Goal: Transaction & Acquisition: Purchase product/service

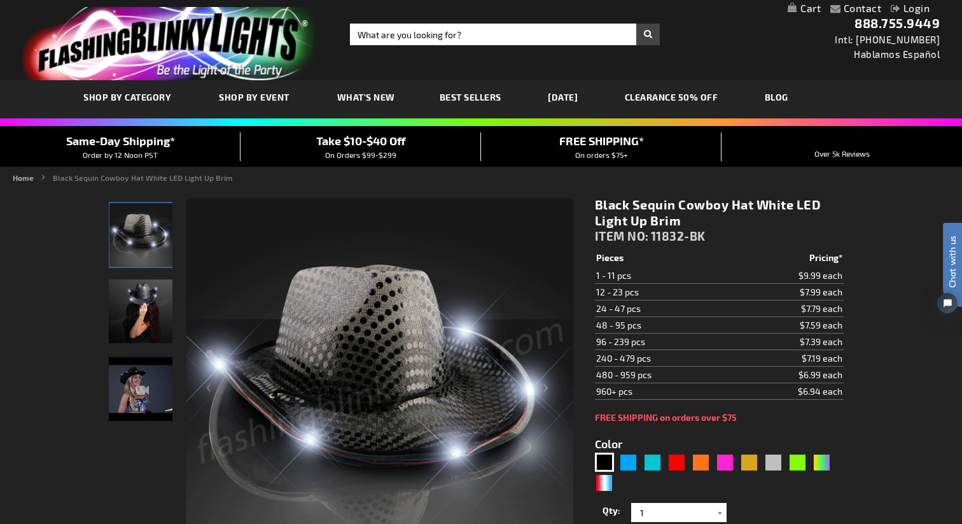
click at [737, 8] on link "My Cart" at bounding box center [804, 9] width 33 height 12
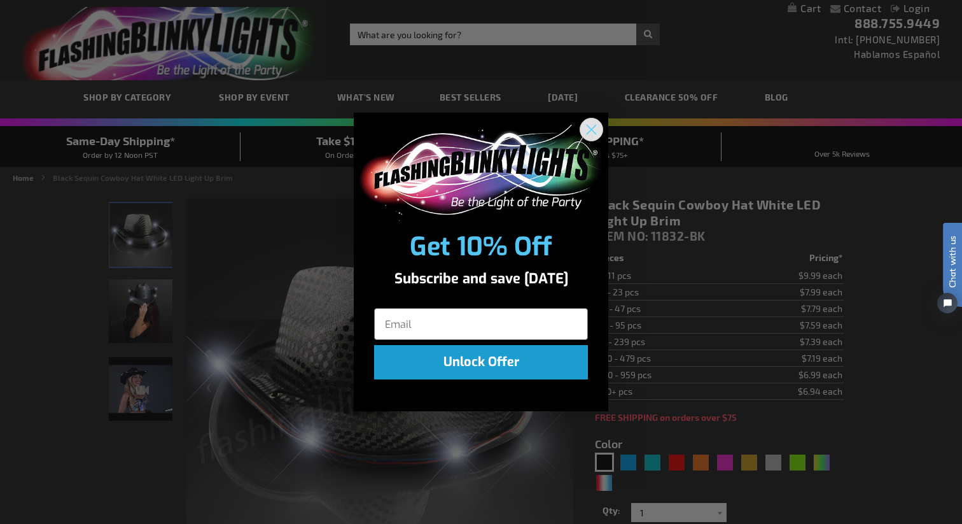
click at [593, 129] on circle "Close dialog" at bounding box center [591, 129] width 21 height 21
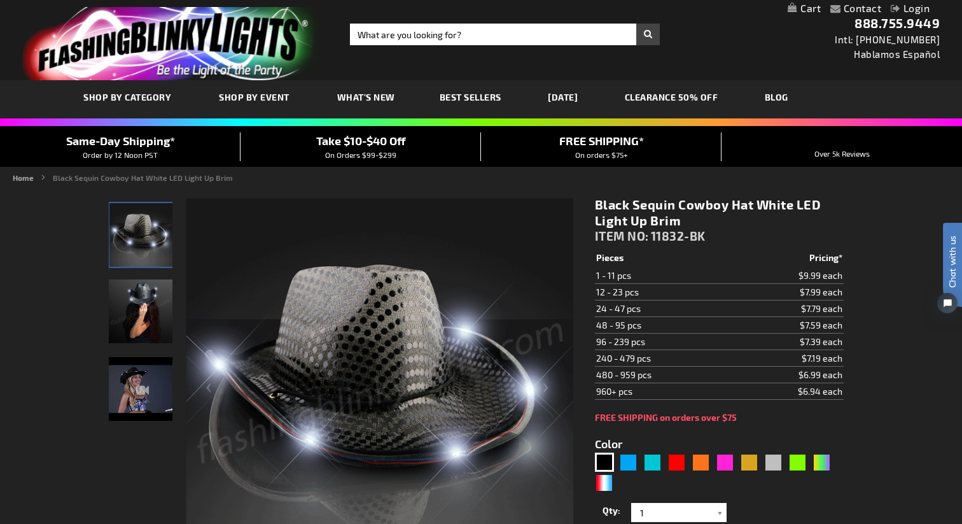
click at [737, 10] on link "My Cart" at bounding box center [804, 9] width 33 height 12
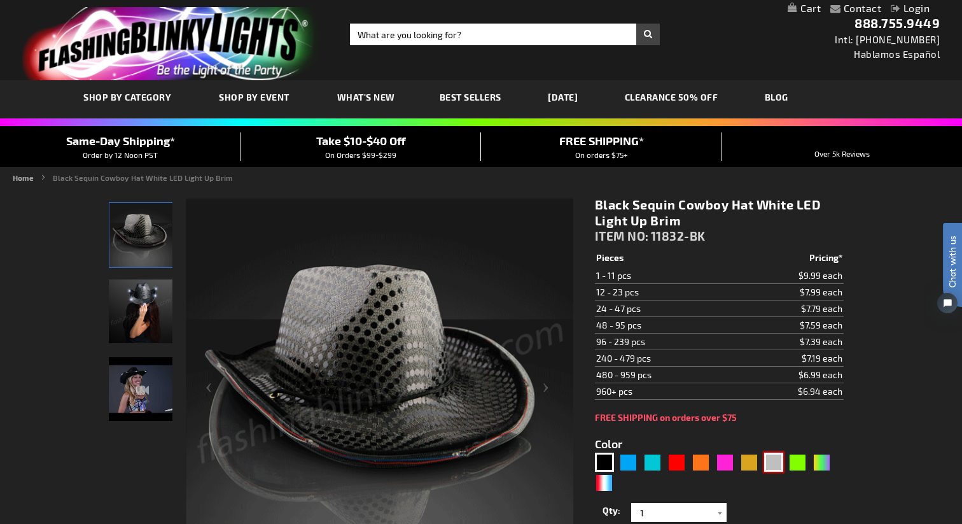
click at [737, 464] on div "Silver" at bounding box center [773, 461] width 19 height 19
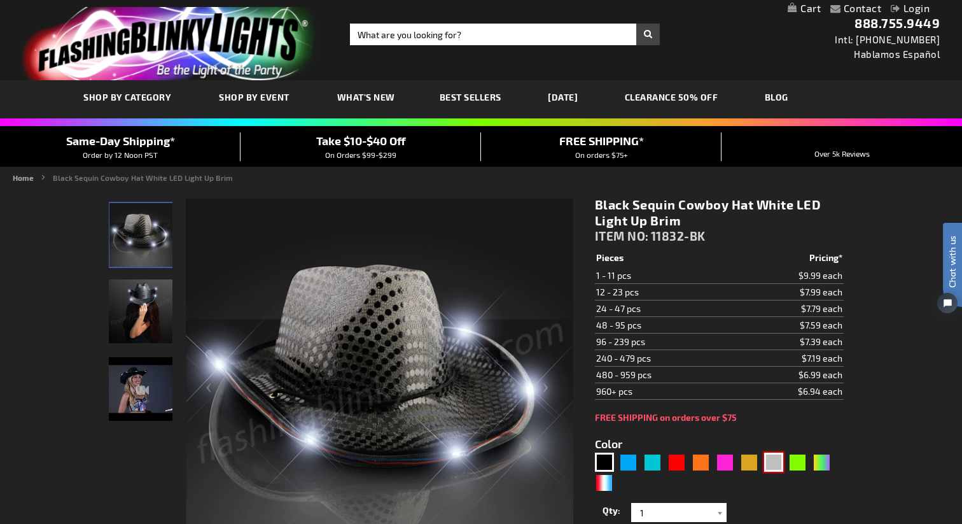
type input "5644"
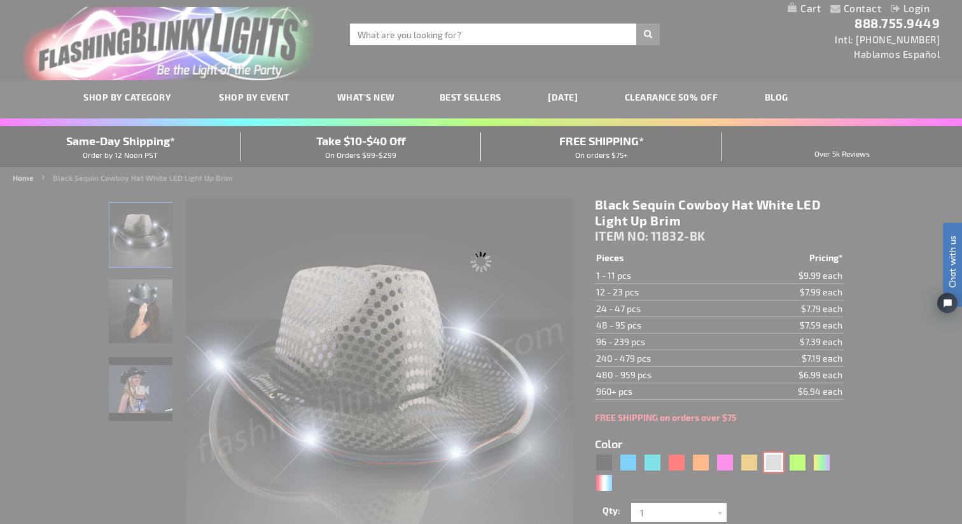
type input "11832-SL"
type input "Customize - Silver Sequin Cowboy Hat with White LED Brim - ITEM NO: 11832-SL"
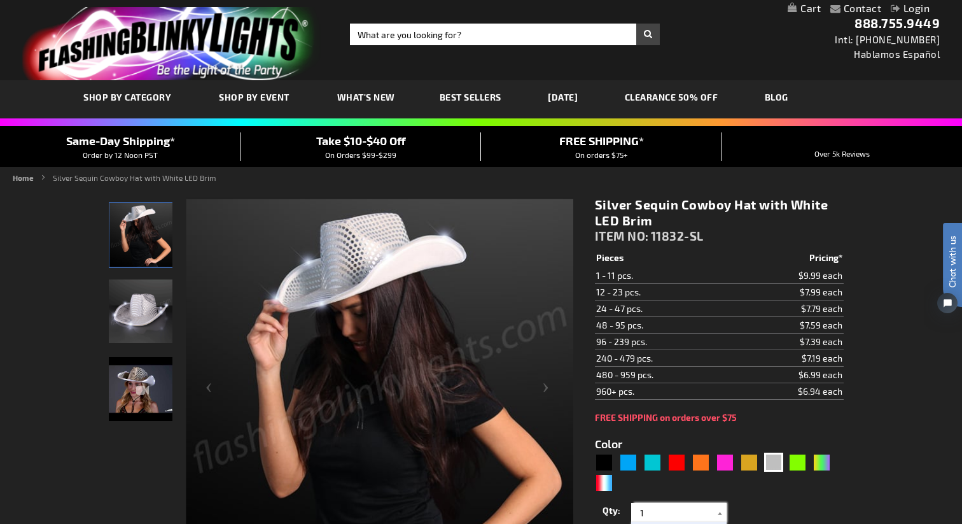
click at [711, 483] on input "1" at bounding box center [680, 512] width 92 height 19
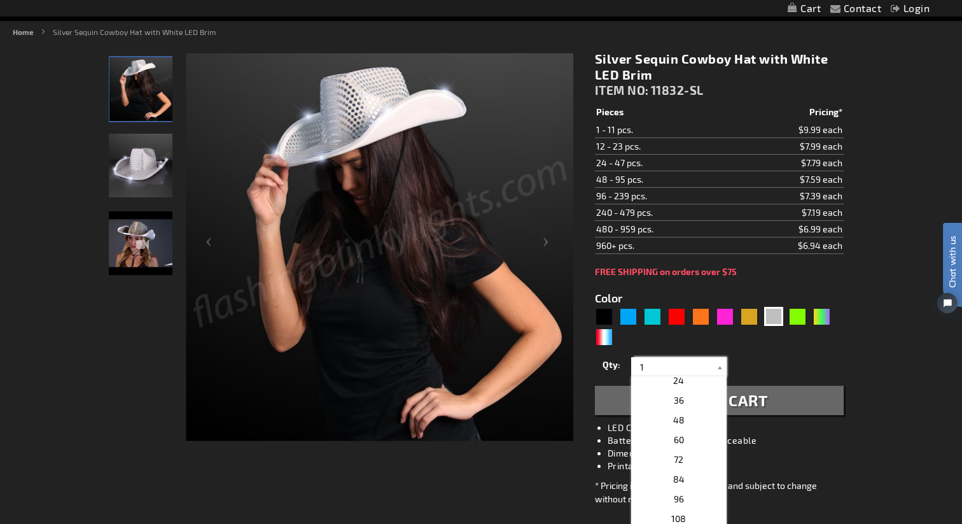
scroll to position [244, 0]
click at [665, 421] on p "48" at bounding box center [678, 418] width 95 height 20
type input "48"
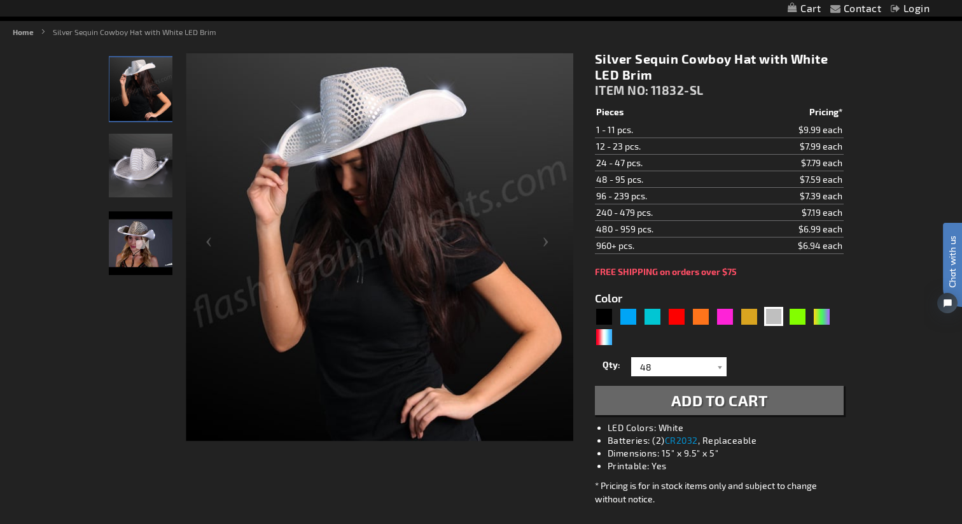
click at [730, 396] on span "Add to Cart" at bounding box center [719, 400] width 97 height 18
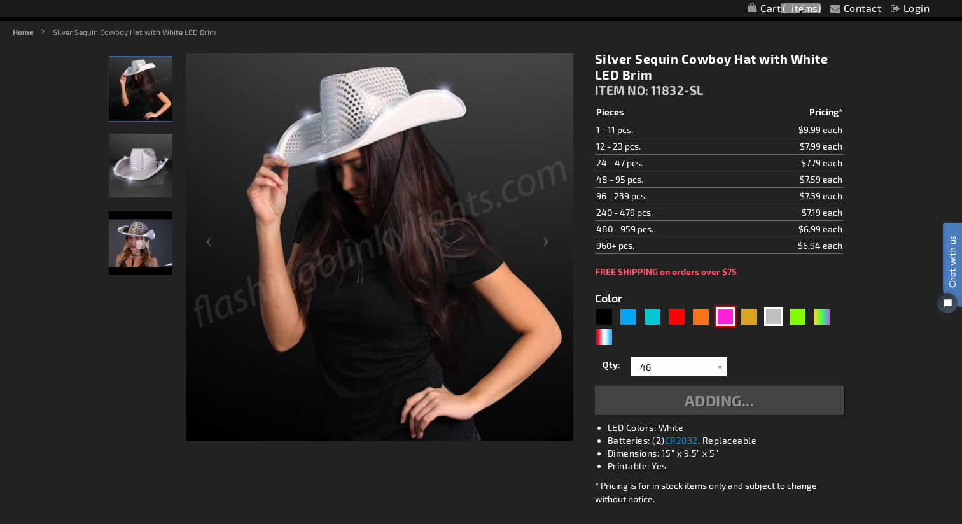
click at [726, 321] on div "Pink" at bounding box center [725, 316] width 19 height 19
type input "5639"
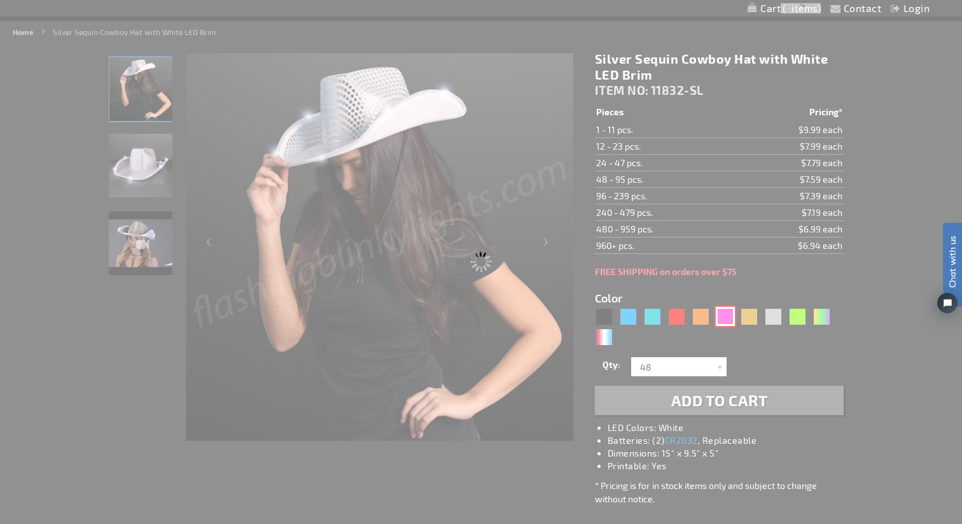
type input "11832-PK"
type input "Customize - Pink Sequin Cowboy Hats with Pink LED Brim - ITEM NO: 11832-PK"
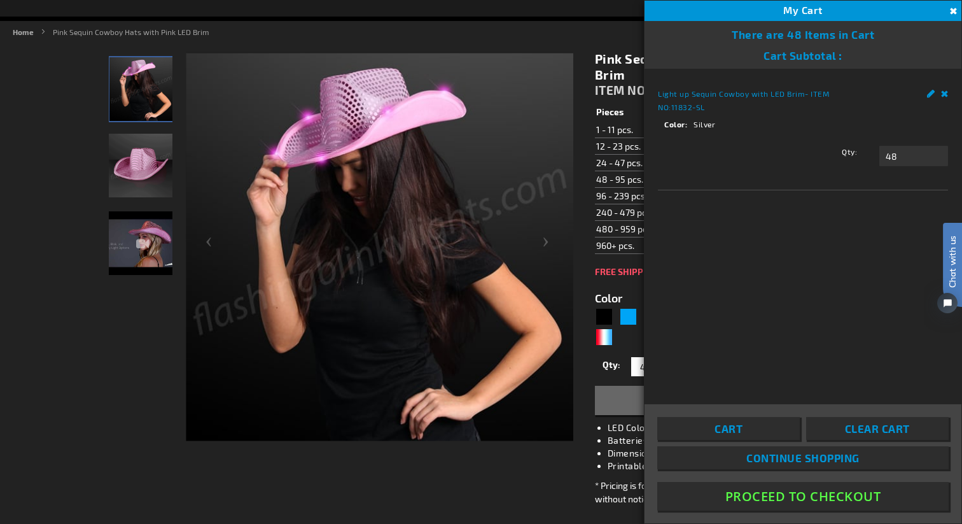
click at [700, 401] on div "Close There are 48 Items in Cart Cart Subtotal Proceed to Checkout Recently add…" at bounding box center [802, 282] width 317 height 522
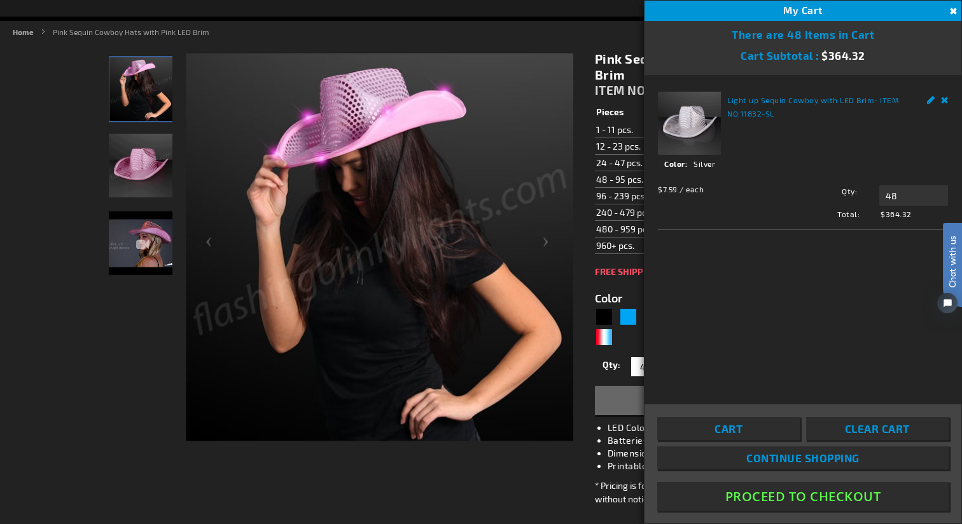
click at [625, 398] on button "Add to Cart" at bounding box center [719, 400] width 249 height 29
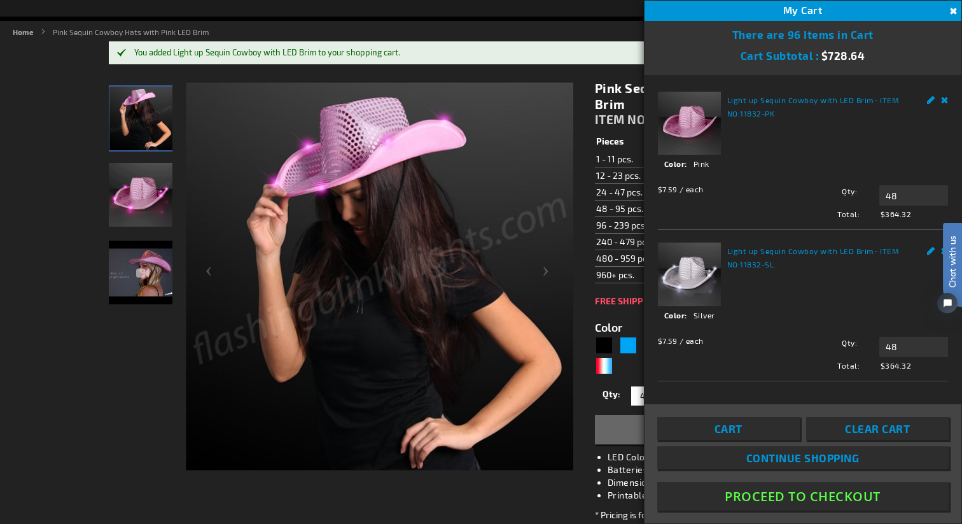
click at [485, 32] on ul "Home Pink Sequin Cowboy Hats with Pink LED Brim" at bounding box center [481, 31] width 936 height 11
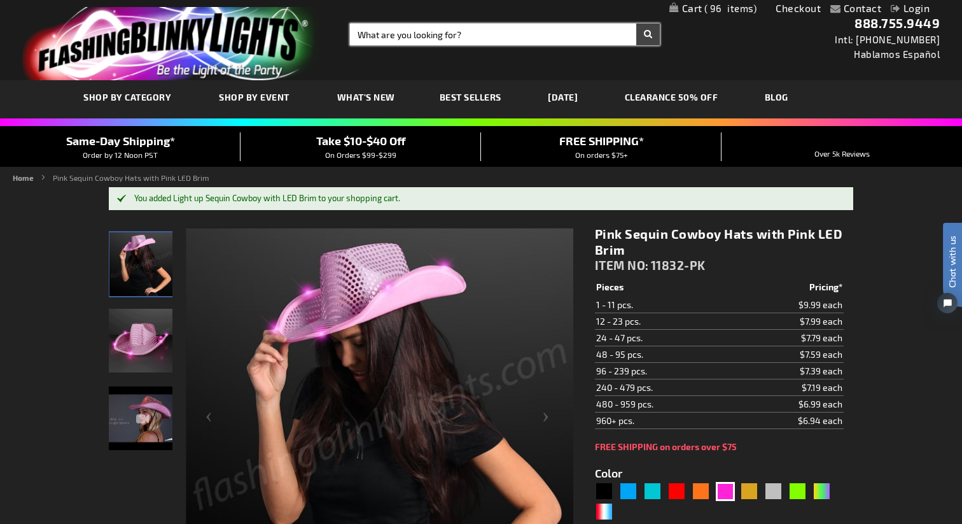
click at [511, 38] on input "Search" at bounding box center [505, 35] width 310 height 22
click at [454, 100] on span "Best Sellers" at bounding box center [471, 97] width 62 height 11
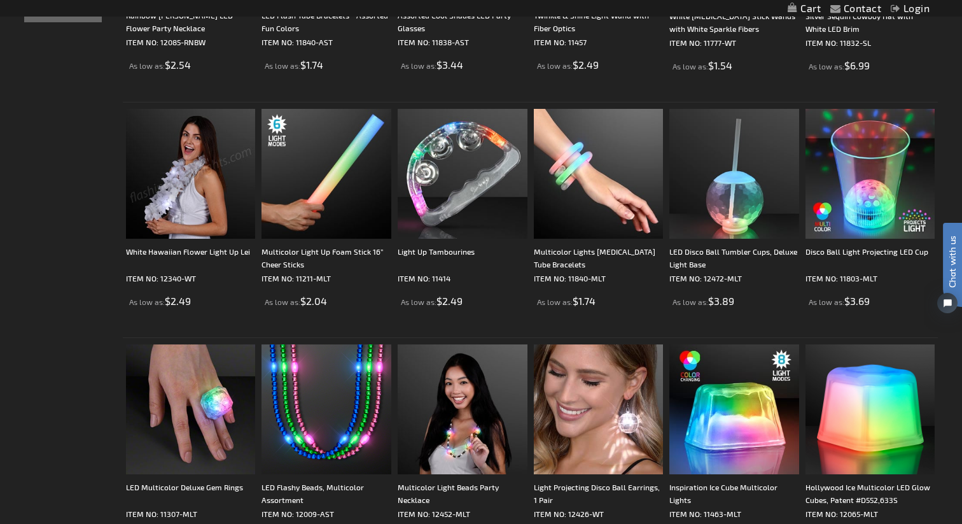
scroll to position [533, 0]
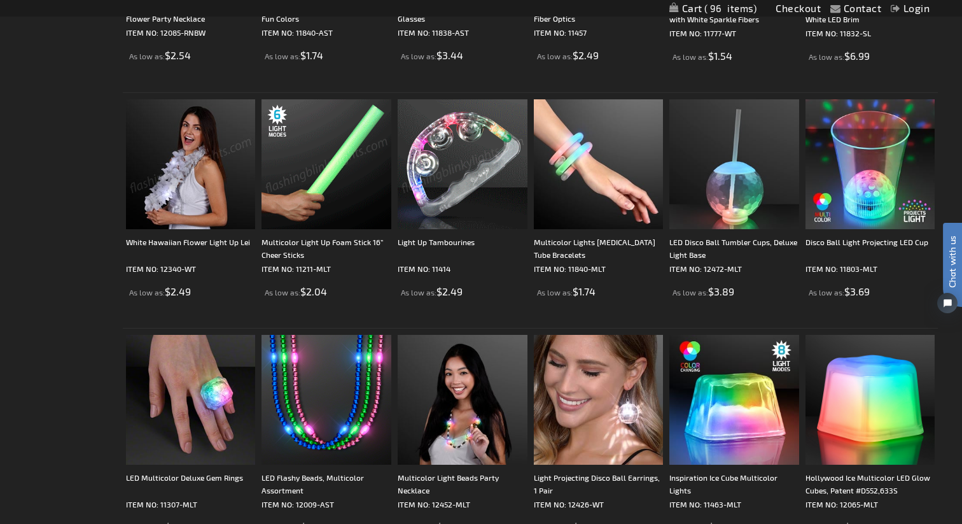
click at [336, 165] on img at bounding box center [326, 164] width 130 height 130
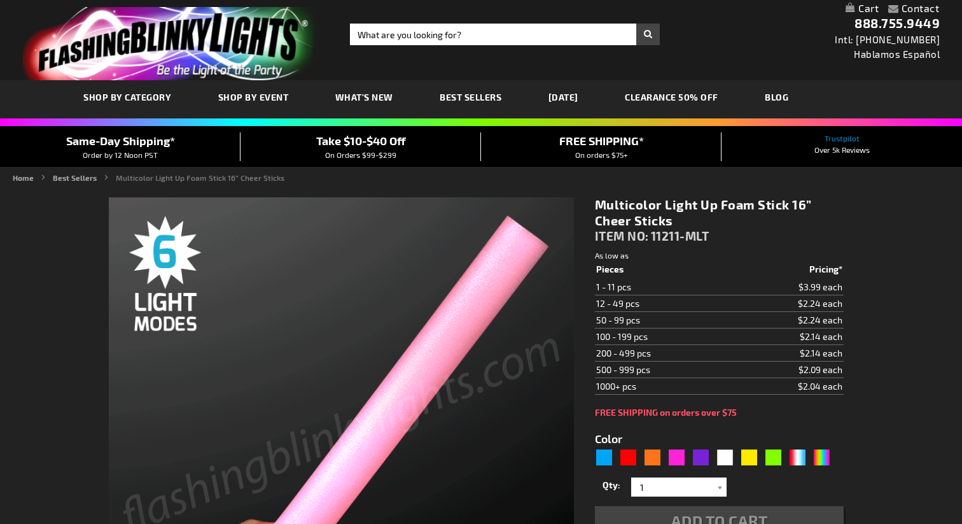
type input "5659"
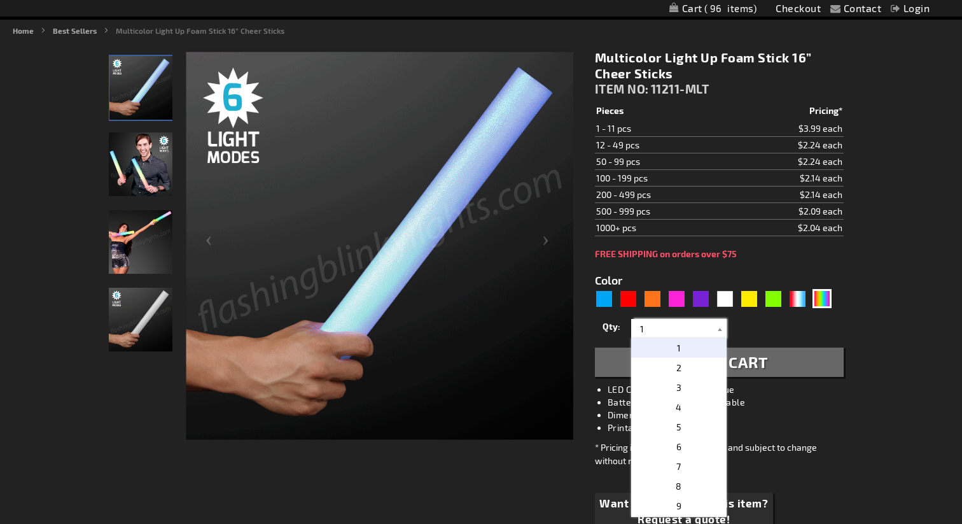
click at [692, 335] on input "1" at bounding box center [680, 328] width 92 height 19
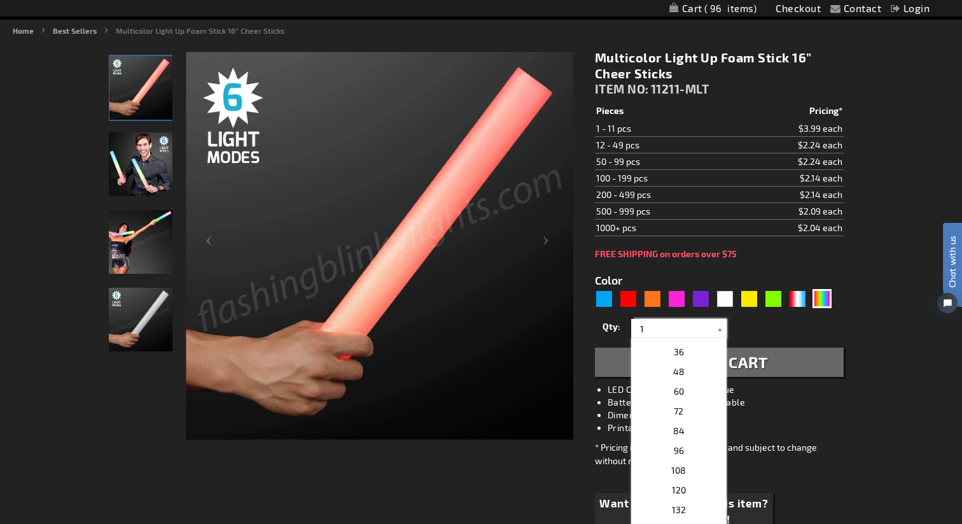
scroll to position [261, 0]
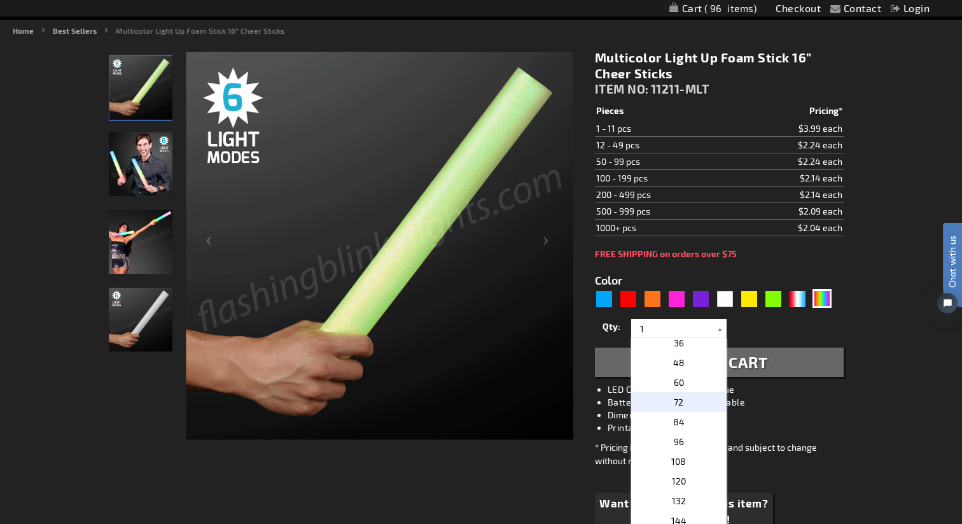
click at [679, 403] on span "72" at bounding box center [679, 401] width 10 height 11
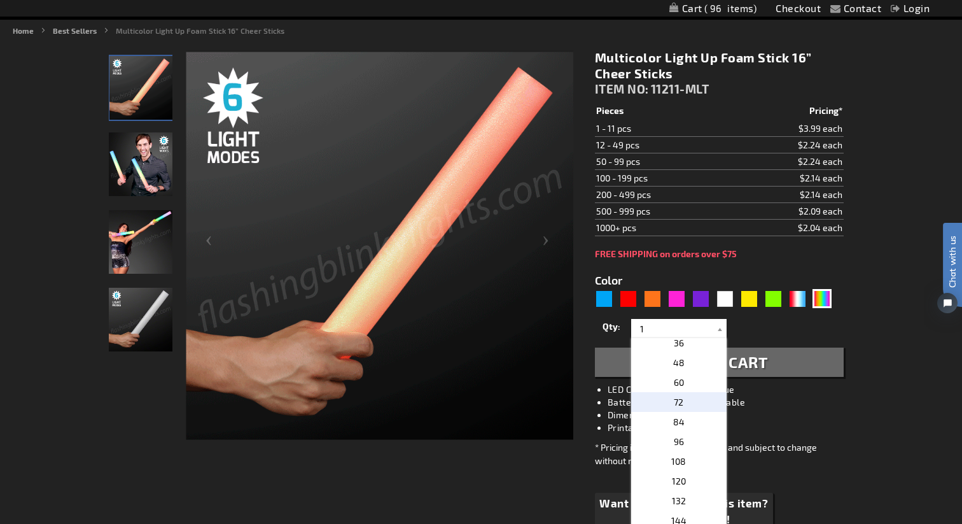
type input "72"
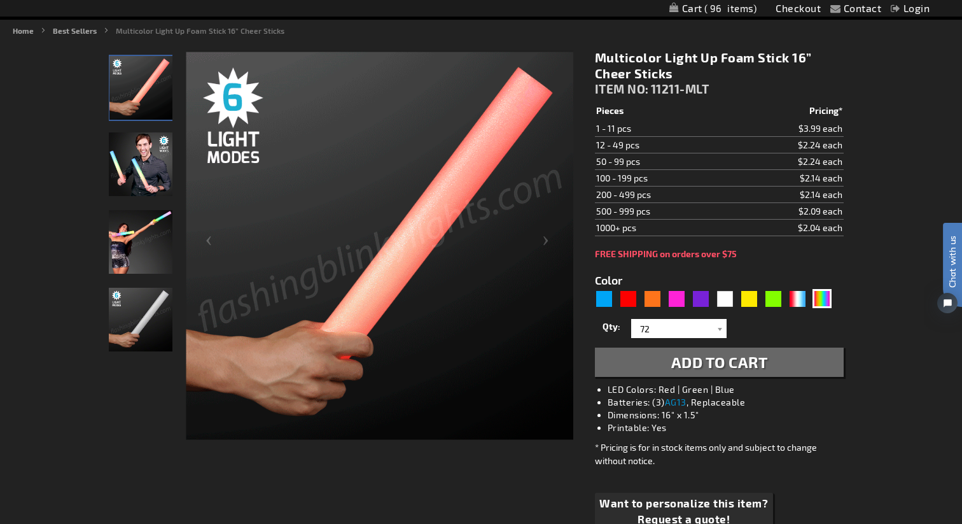
click at [695, 368] on span "Add to Cart" at bounding box center [719, 361] width 97 height 18
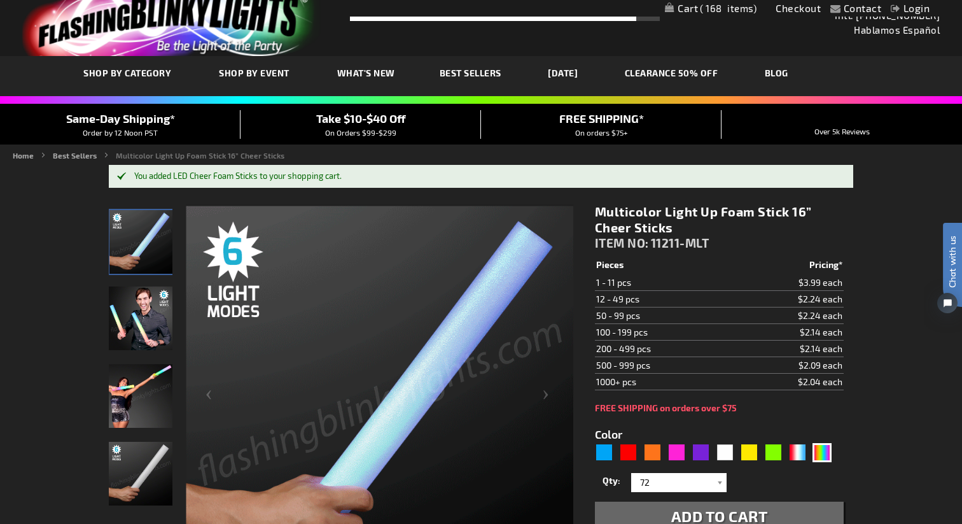
scroll to position [0, 0]
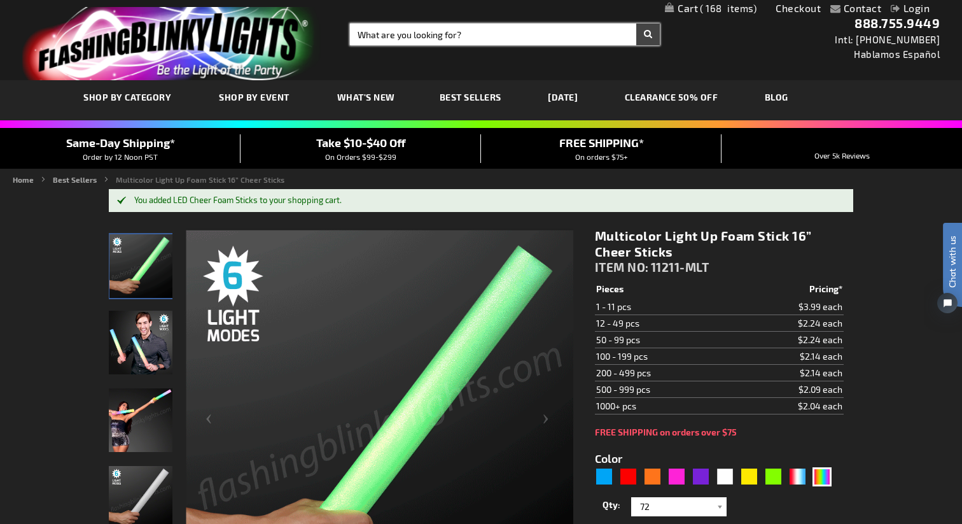
click at [511, 35] on input "Search" at bounding box center [505, 35] width 310 height 22
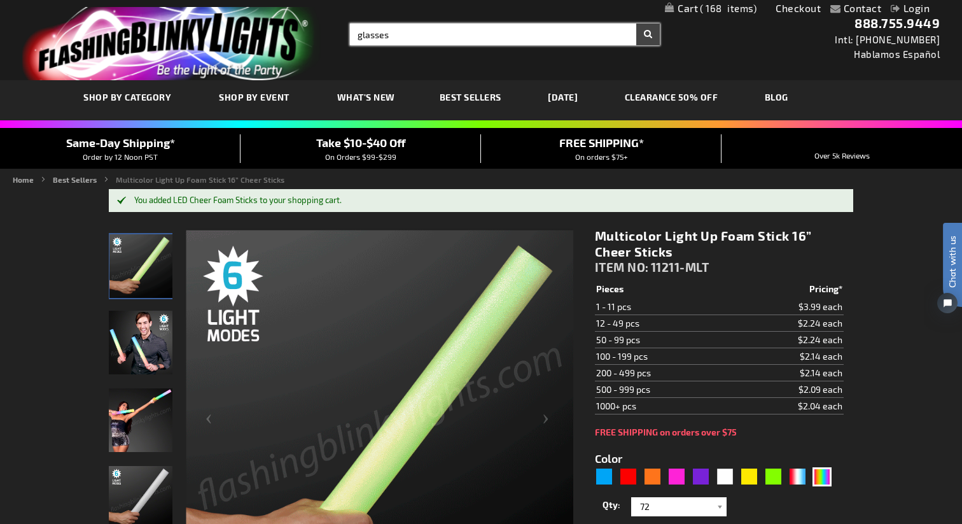
type input "glasses"
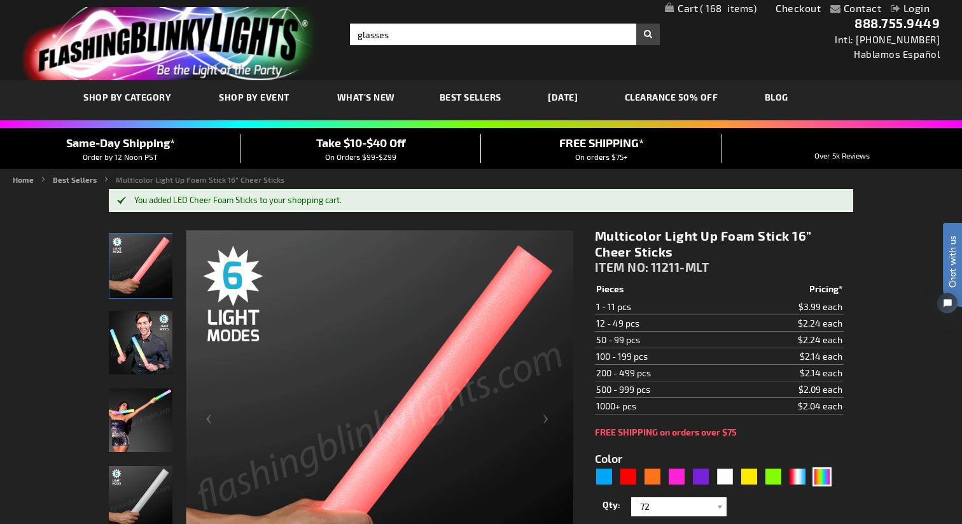
click at [638, 31] on button "Search" at bounding box center [648, 35] width 24 height 22
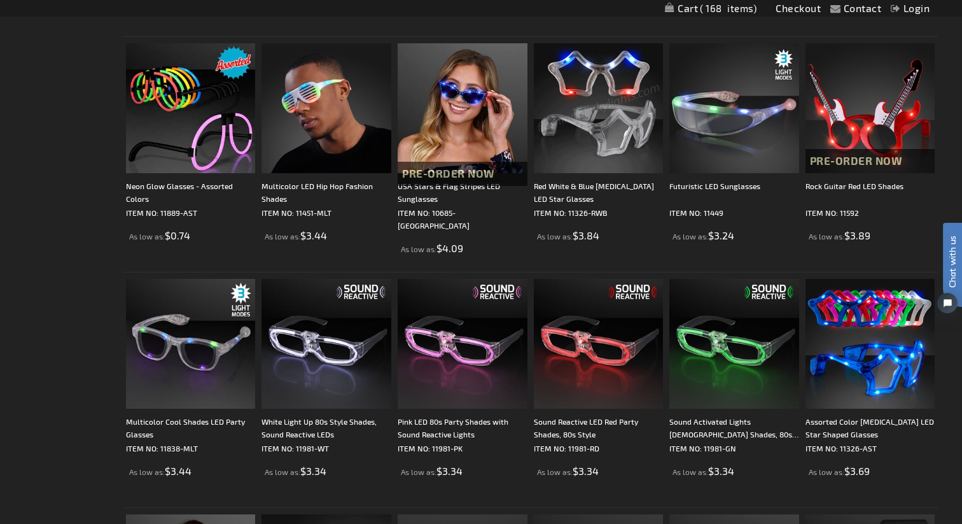
scroll to position [473, 0]
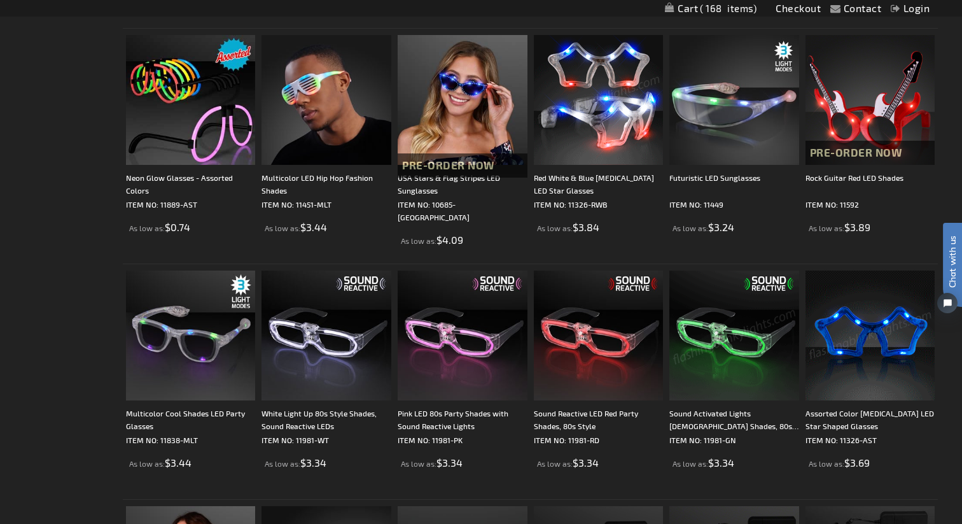
click at [842, 313] on img at bounding box center [870, 335] width 130 height 130
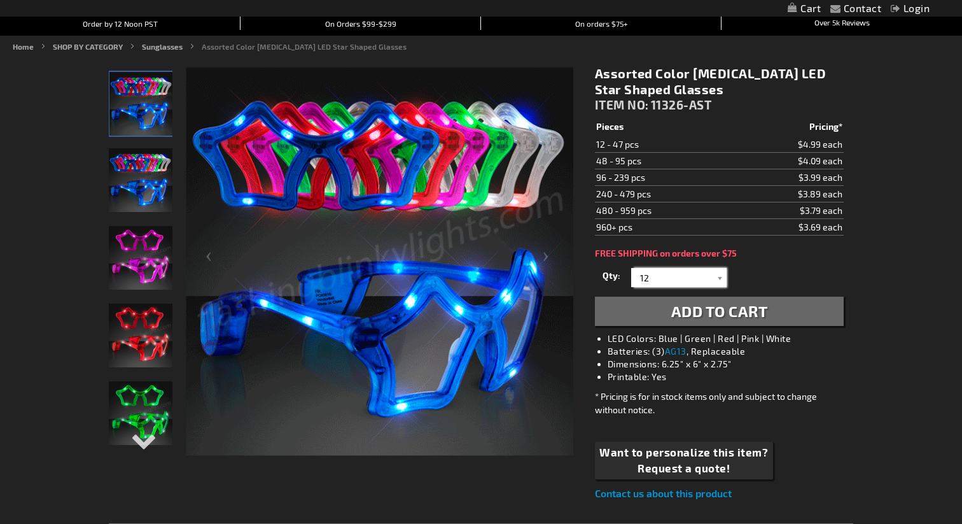
click at [708, 279] on input "12" at bounding box center [680, 277] width 92 height 19
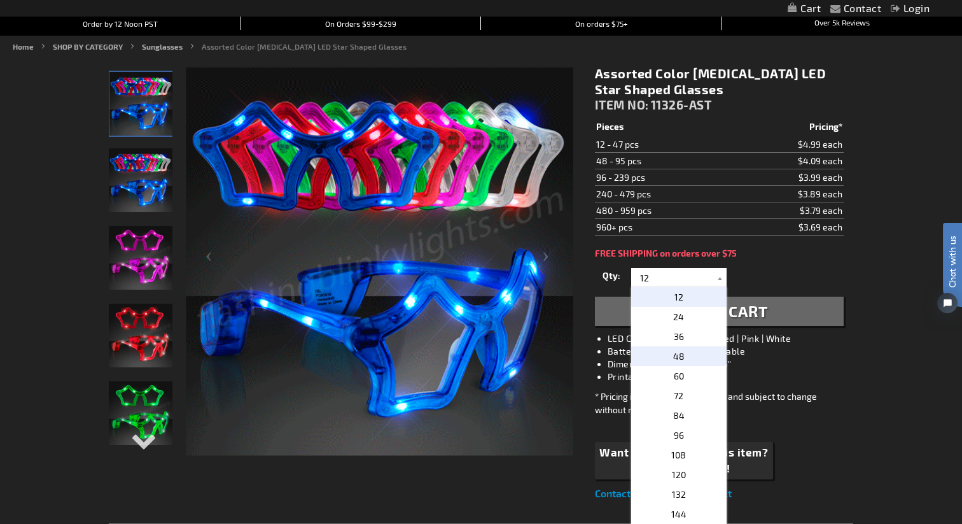
click at [678, 361] on span "48" at bounding box center [678, 356] width 11 height 11
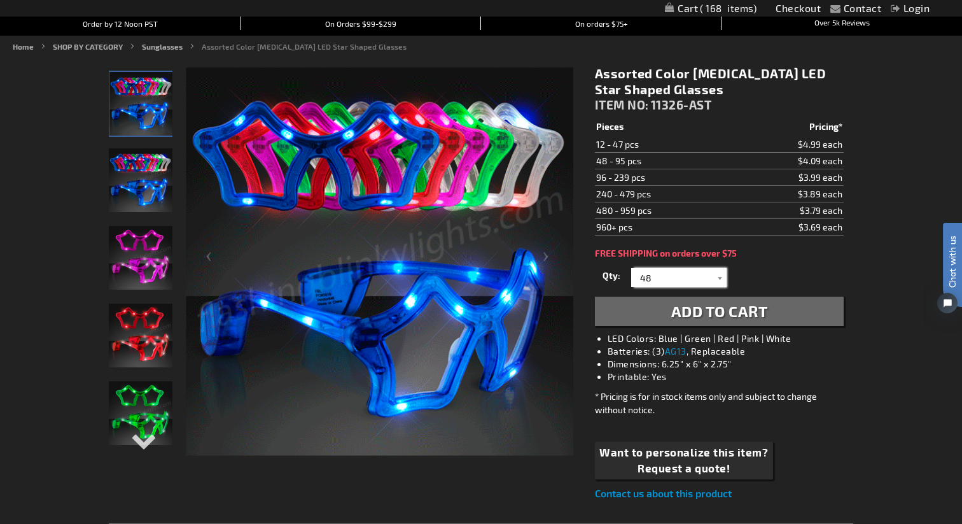
click at [692, 280] on input "48" at bounding box center [680, 277] width 92 height 19
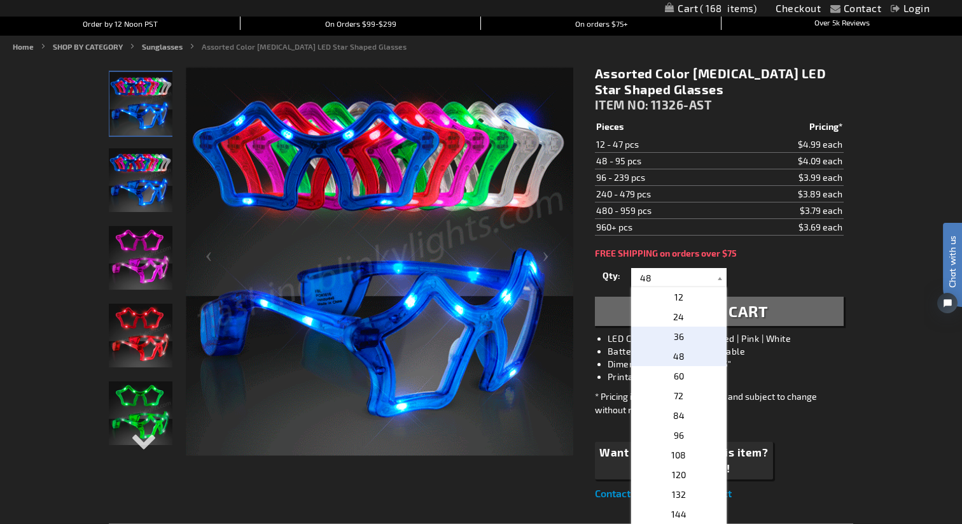
click at [688, 335] on p "36" at bounding box center [678, 336] width 95 height 20
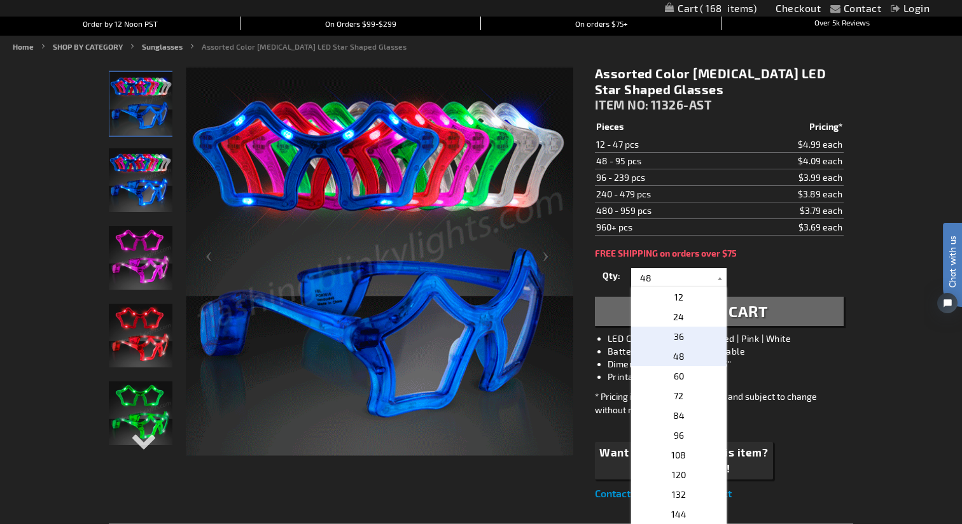
type input "36"
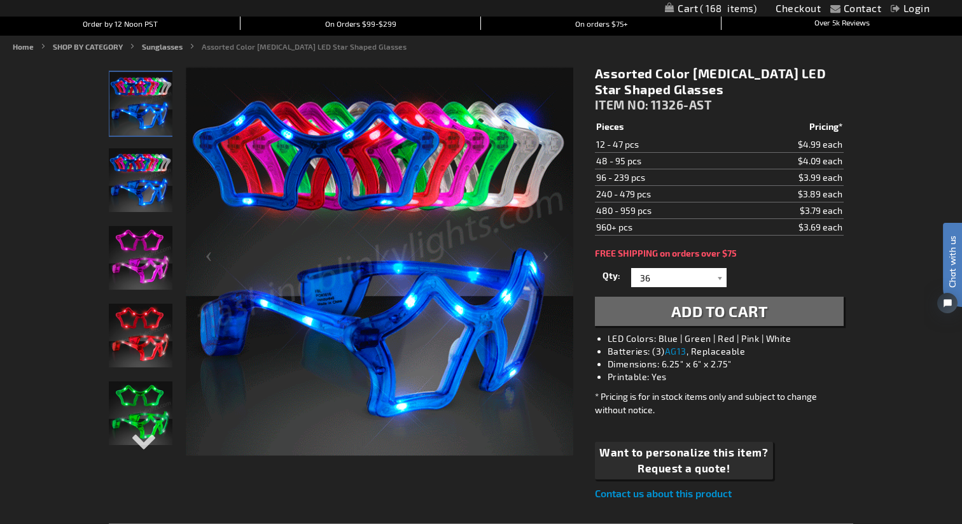
click at [692, 317] on span "Add to Cart" at bounding box center [719, 311] width 97 height 18
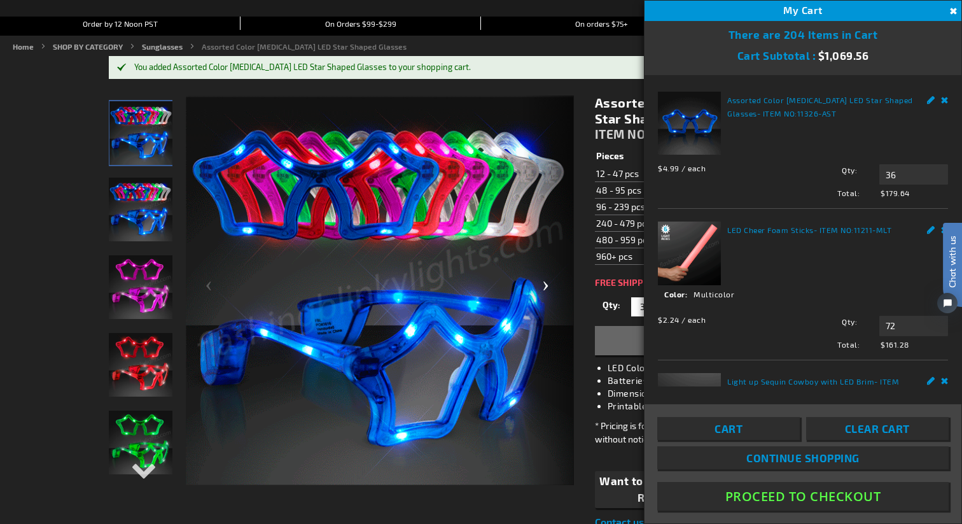
click at [573, 270] on div "Next" at bounding box center [548, 290] width 51 height 391
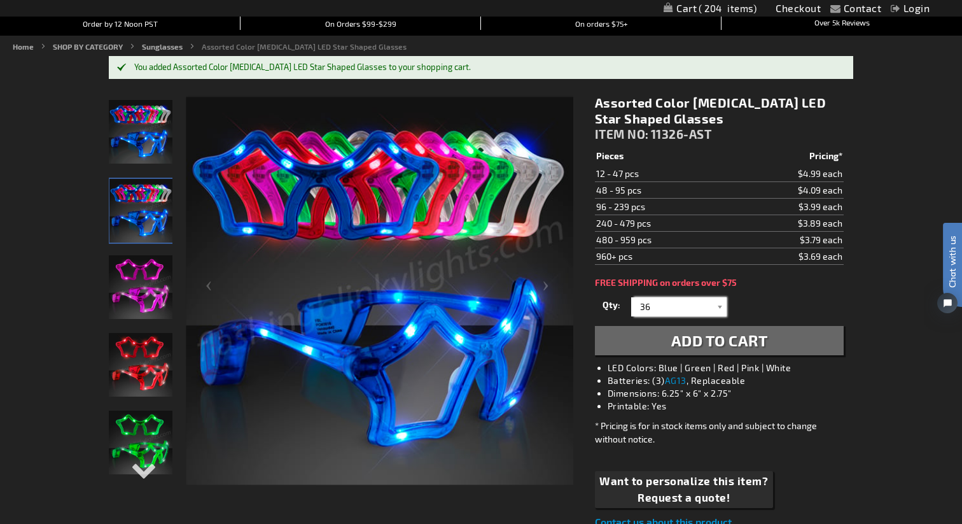
click at [702, 308] on input "36" at bounding box center [680, 306] width 92 height 19
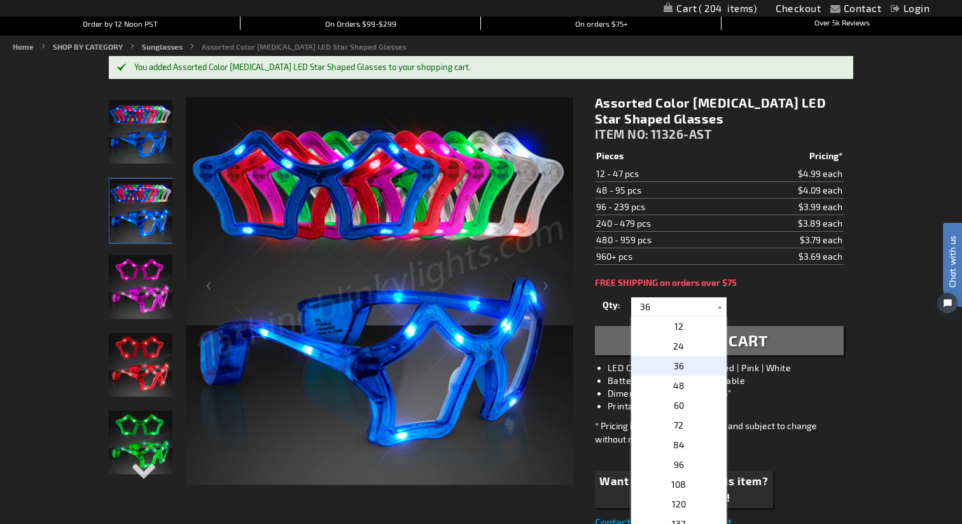
click at [830, 296] on div "Qty 12 24 36 48 60 72 84 96 108 120 132 144 156 168 180 192 204 216 228 240" at bounding box center [719, 306] width 249 height 25
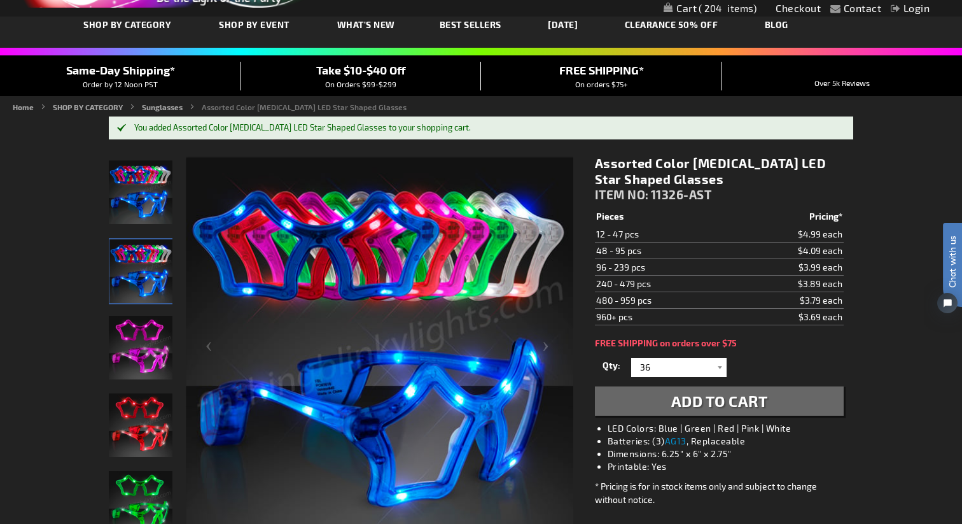
scroll to position [71, 0]
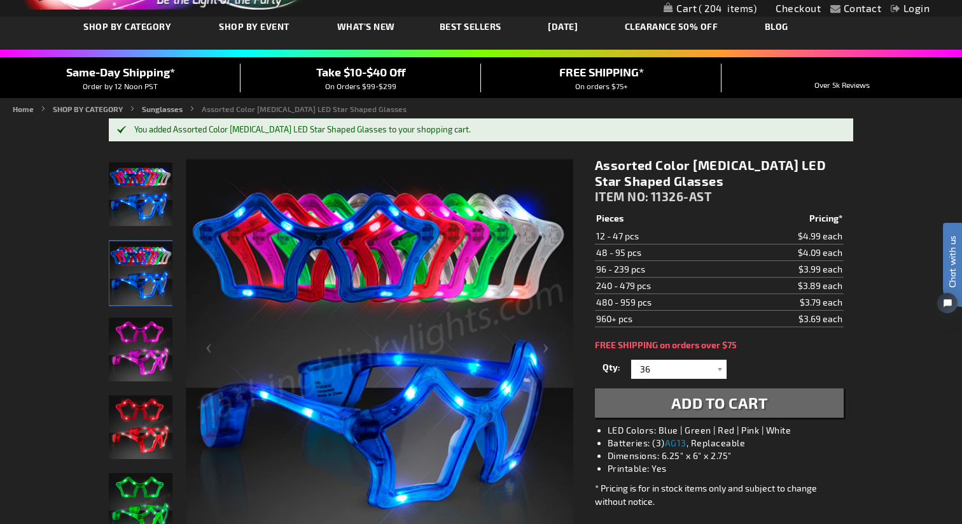
click at [905, 10] on link "Login" at bounding box center [910, 8] width 39 height 12
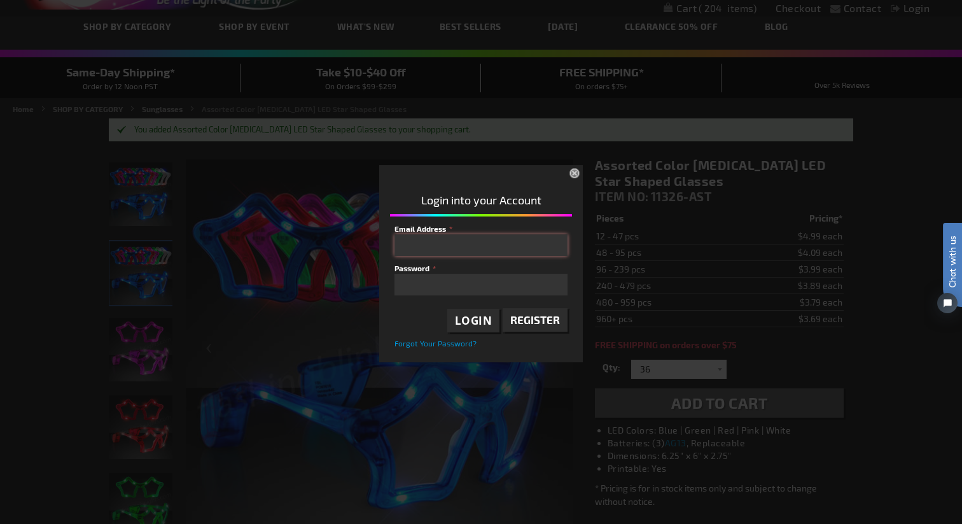
click at [497, 244] on input "Email Address" at bounding box center [480, 245] width 173 height 22
type input "[PERSON_NAME][EMAIL_ADDRESS][DOMAIN_NAME]"
click at [487, 296] on fieldset "Email Address [PERSON_NAME][EMAIL_ADDRESS][DOMAIN_NAME] Password Login Register…" at bounding box center [480, 286] width 173 height 127
click at [574, 170] on button "×" at bounding box center [576, 174] width 28 height 28
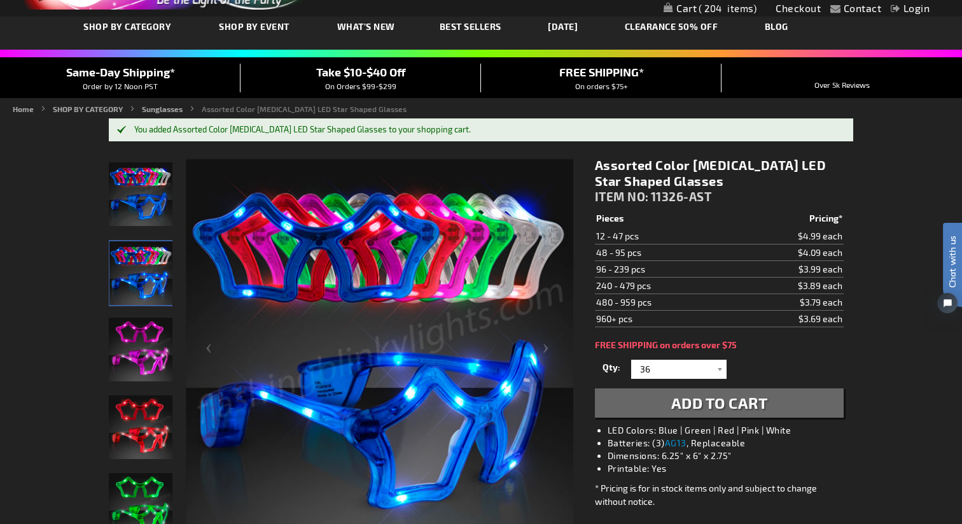
click at [712, 11] on span "204" at bounding box center [728, 8] width 58 height 11
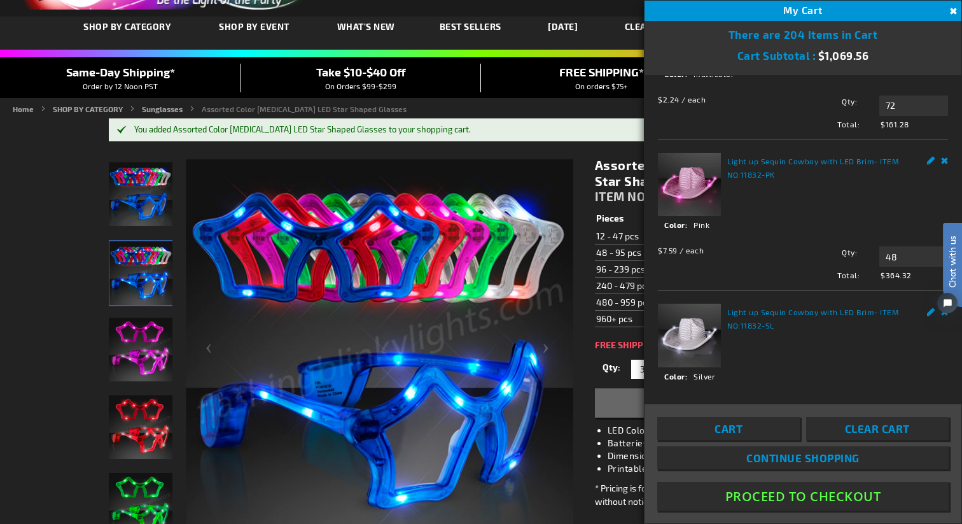
scroll to position [289, 0]
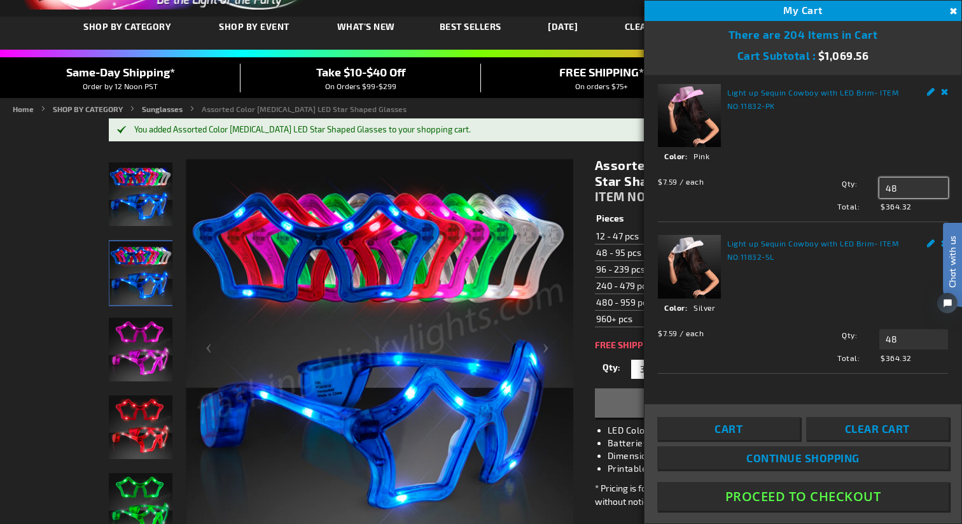
click at [896, 191] on input "48" at bounding box center [913, 187] width 69 height 20
type input "4"
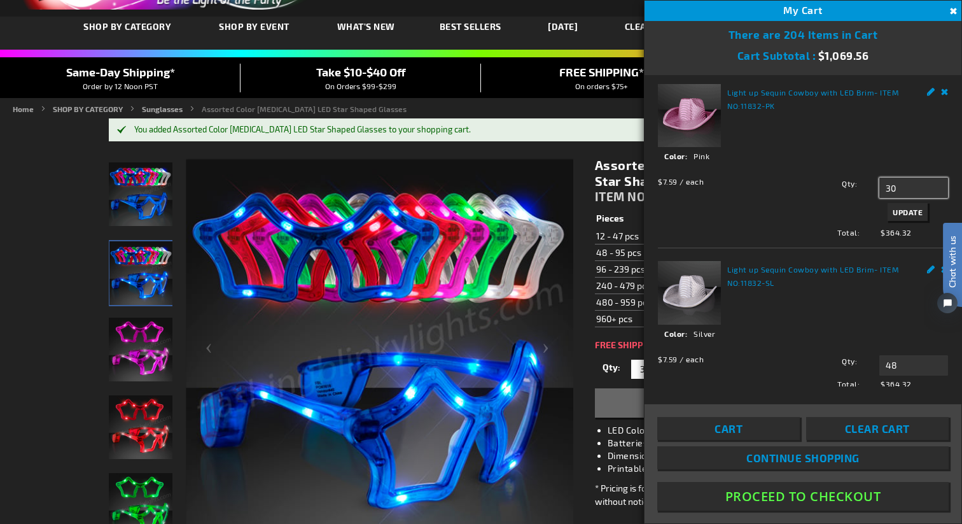
type input "30"
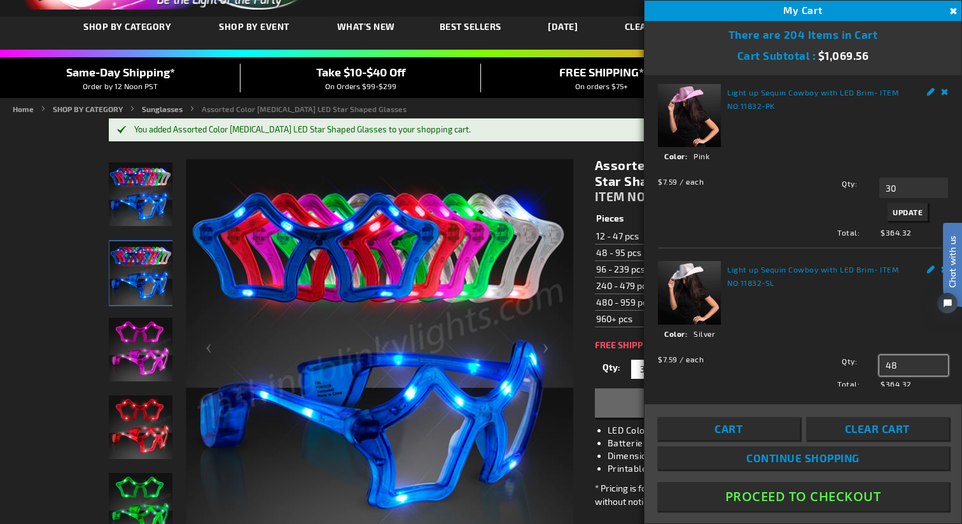
click at [905, 364] on input "48" at bounding box center [913, 365] width 69 height 20
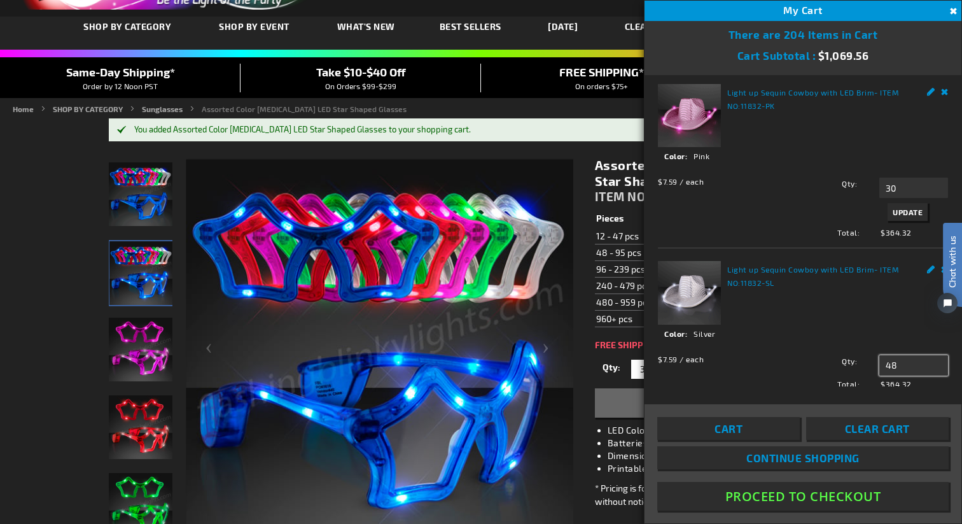
type input "4"
type input "30"
click at [899, 337] on dd "Silver" at bounding box center [809, 333] width 290 height 11
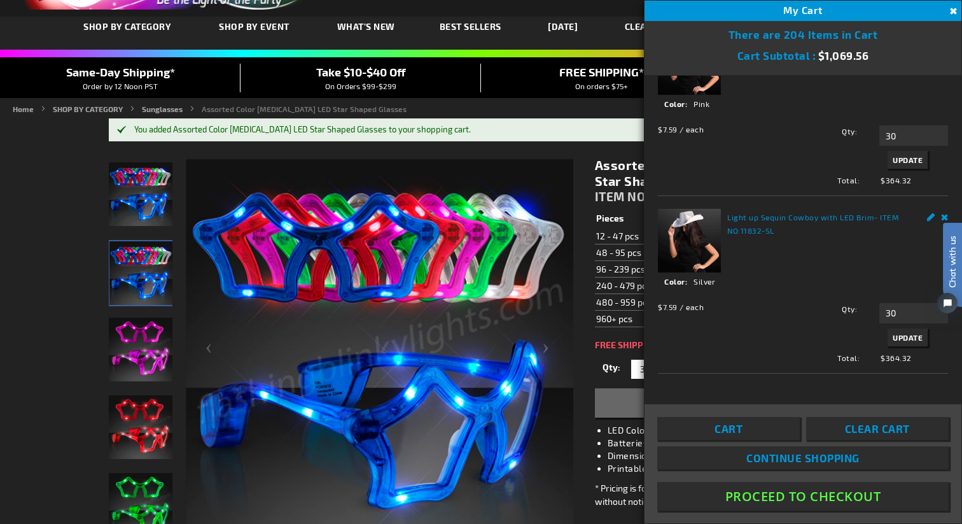
click at [898, 340] on span "Update" at bounding box center [908, 337] width 30 height 9
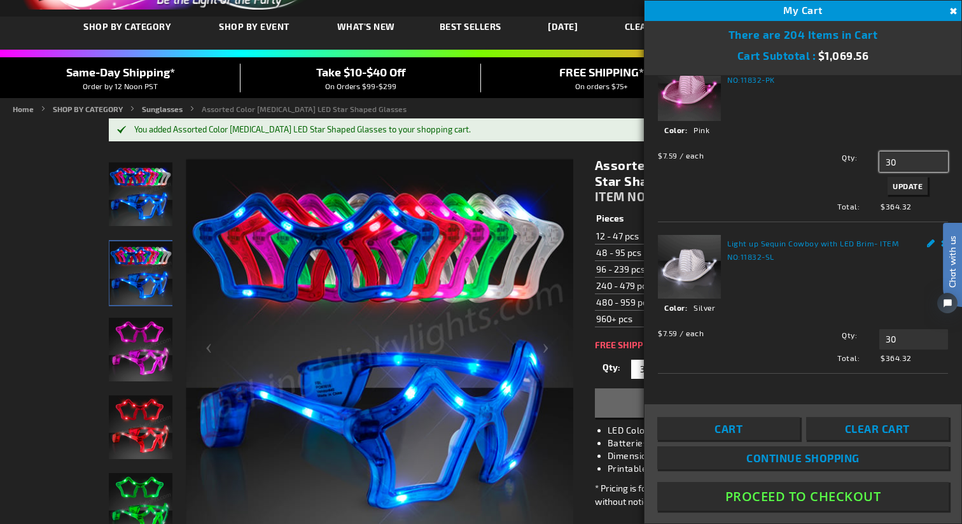
scroll to position [315, 0]
click at [898, 158] on input "30" at bounding box center [913, 161] width 69 height 20
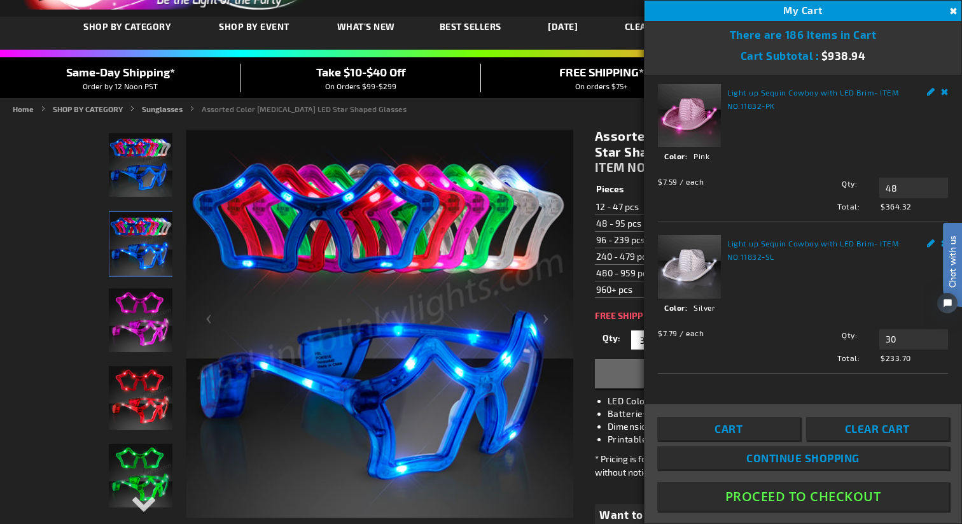
scroll to position [0, 0]
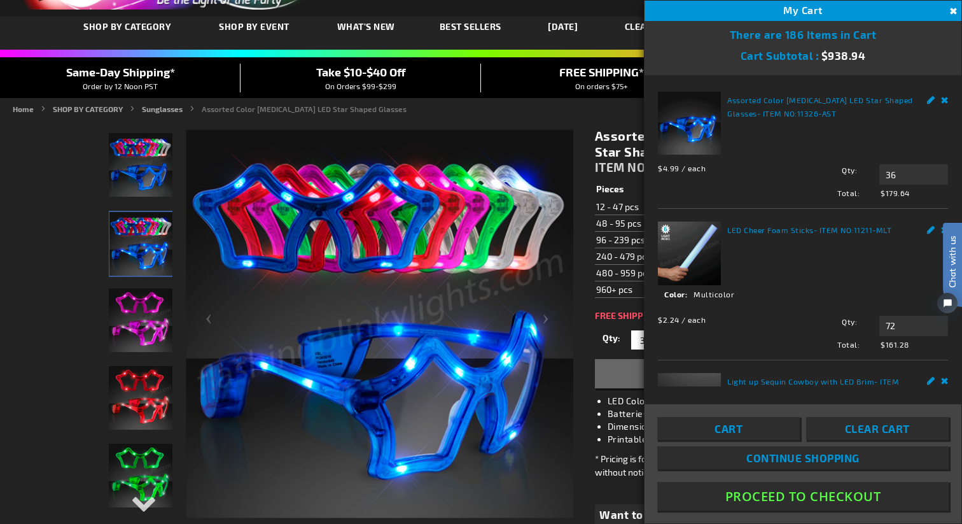
click at [903, 191] on span "$179.64" at bounding box center [911, 192] width 73 height 11
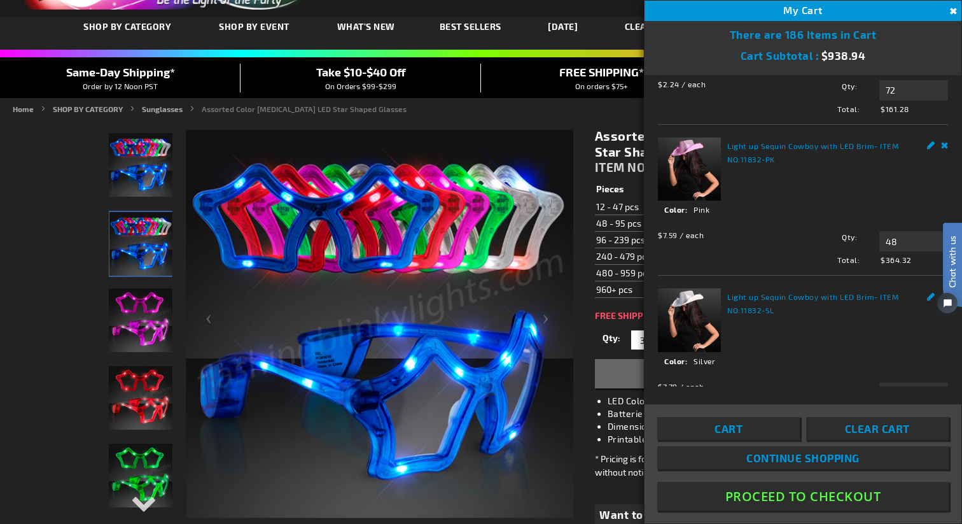
scroll to position [289, 0]
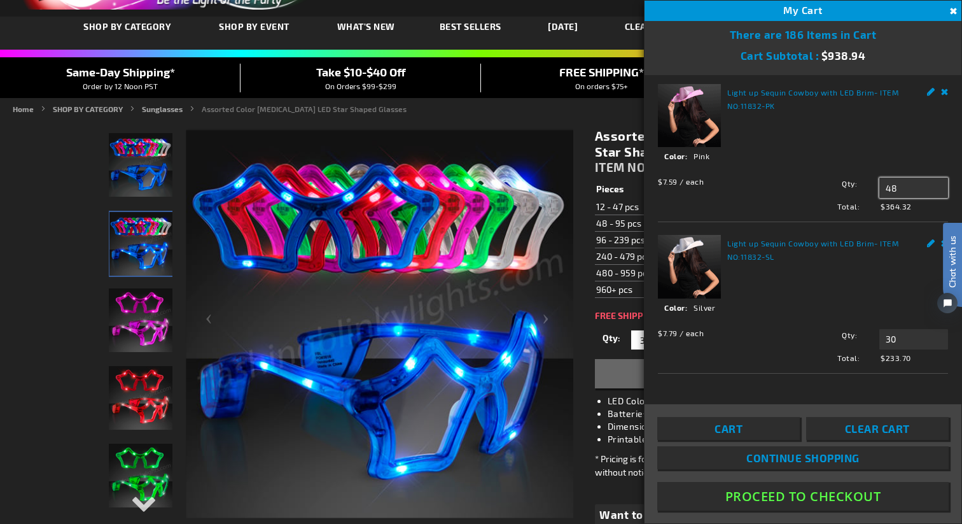
click at [903, 190] on input "48" at bounding box center [913, 187] width 69 height 20
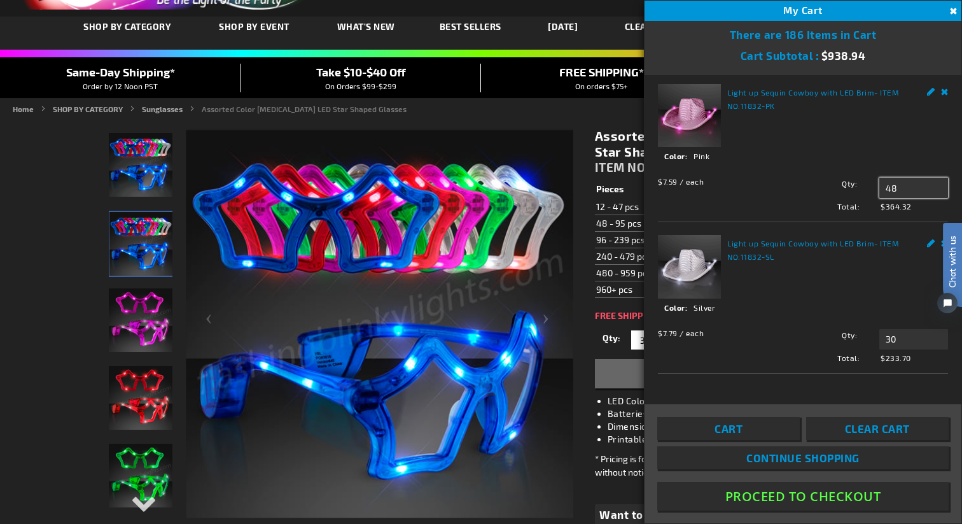
type input "4"
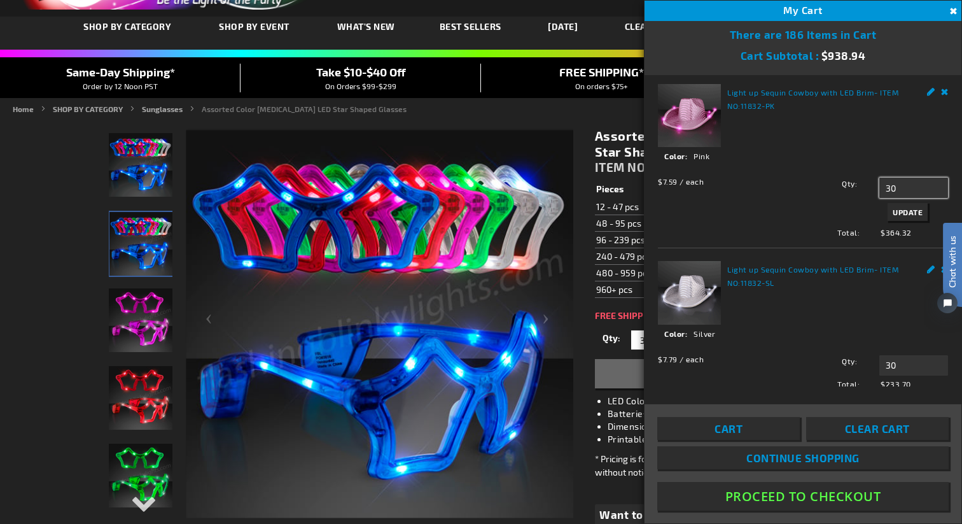
type input "30"
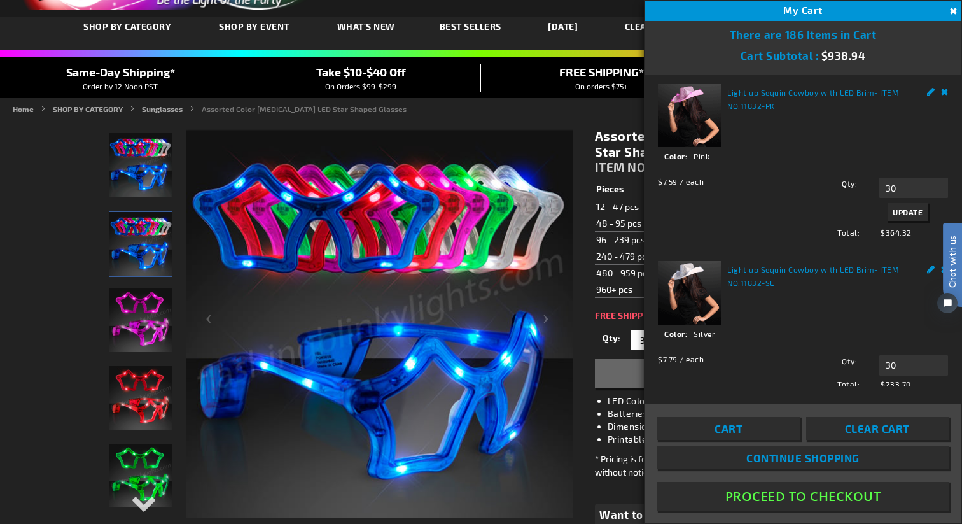
click at [895, 214] on span "Update" at bounding box center [908, 211] width 30 height 9
